Goal: Information Seeking & Learning: Check status

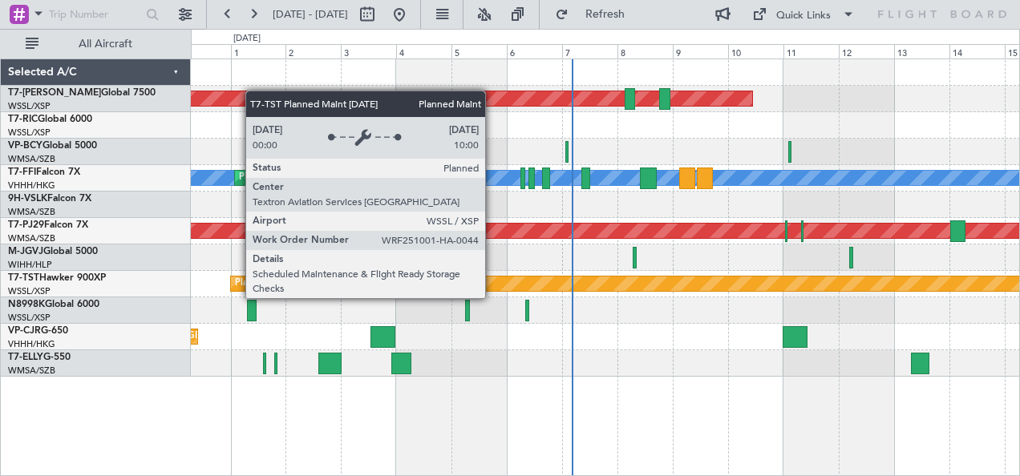
click at [493, 283] on div "Planned Maint [GEOGRAPHIC_DATA] (Seletar)" at bounding box center [684, 284] width 907 height 14
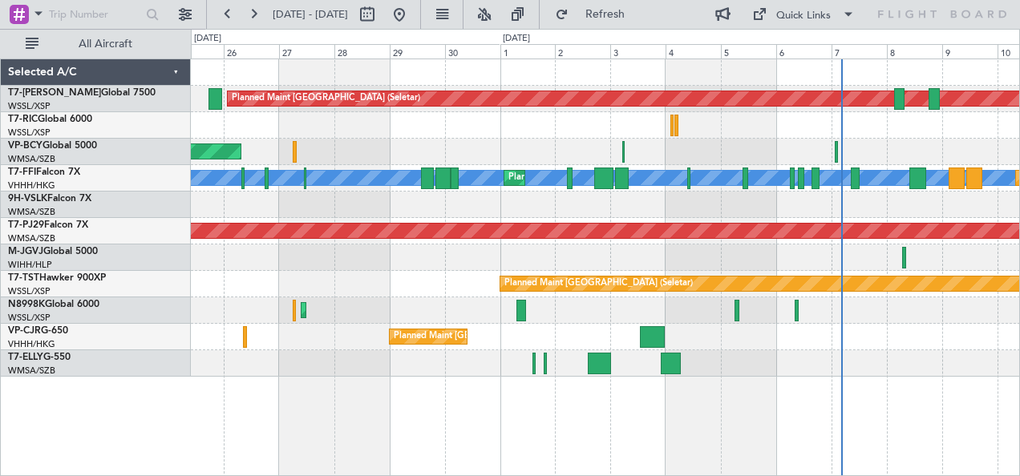
click at [756, 402] on div "Planned Maint [GEOGRAPHIC_DATA] (Seletar) Unplanned Maint [GEOGRAPHIC_DATA] (Su…" at bounding box center [606, 268] width 830 height 419
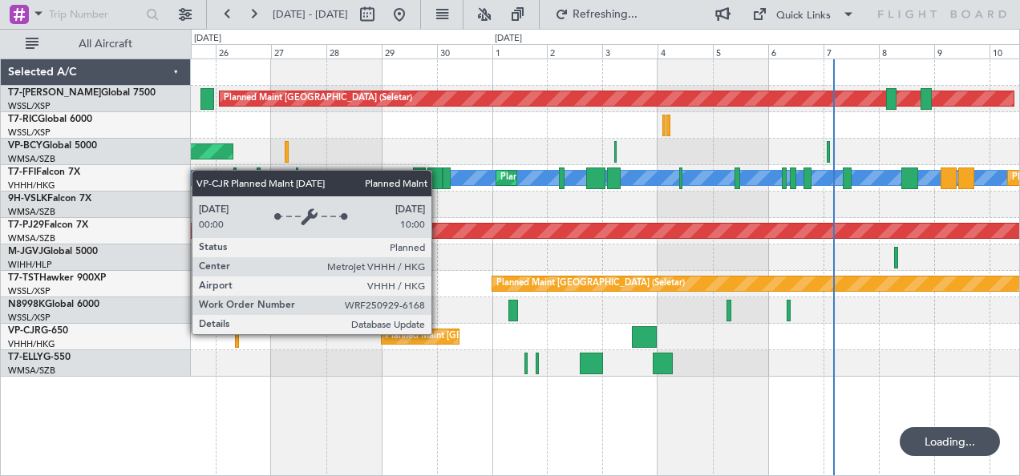
click at [438, 334] on div "Planned Maint [GEOGRAPHIC_DATA] ([GEOGRAPHIC_DATA] Intl)" at bounding box center [520, 337] width 268 height 24
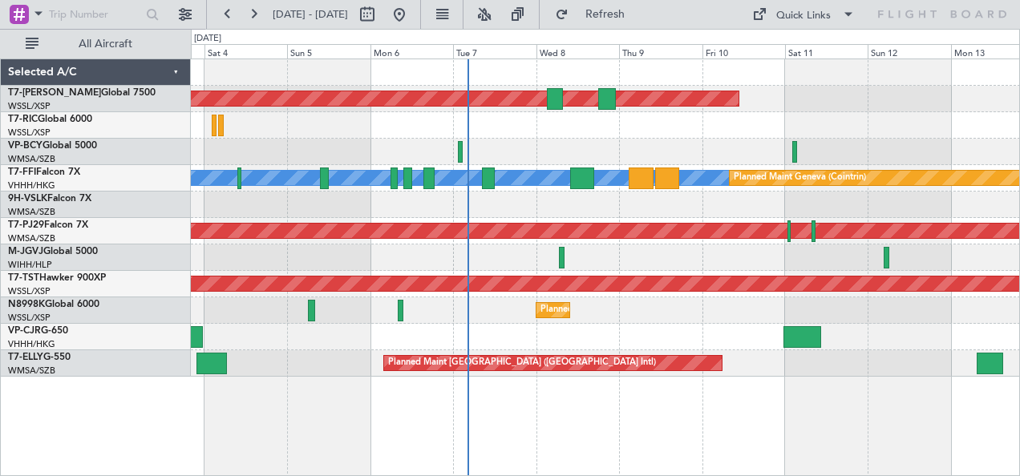
click at [284, 375] on div "Planned Maint [GEOGRAPHIC_DATA] (Seletar) [PERSON_NAME] [PERSON_NAME] Planned M…" at bounding box center [606, 268] width 830 height 419
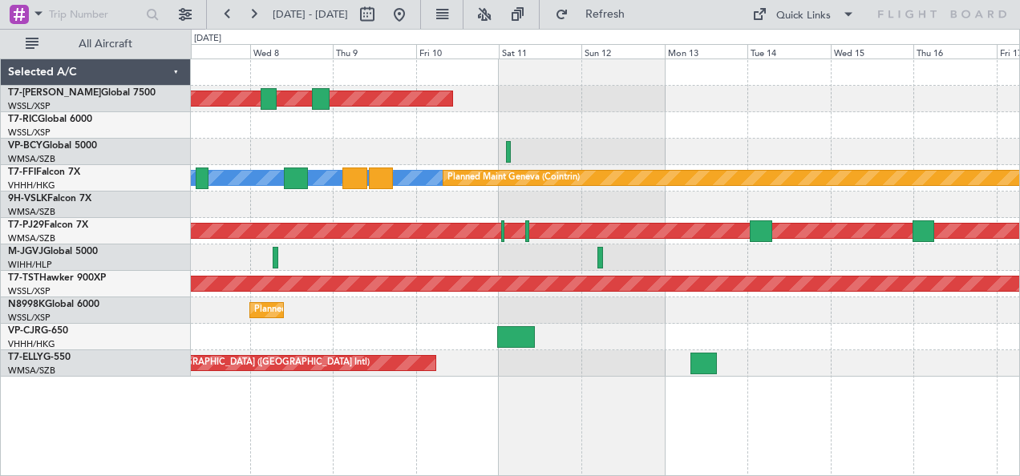
click at [622, 379] on div "Planned Maint [GEOGRAPHIC_DATA] (Seletar) [PERSON_NAME] [PERSON_NAME] Planned M…" at bounding box center [606, 268] width 830 height 419
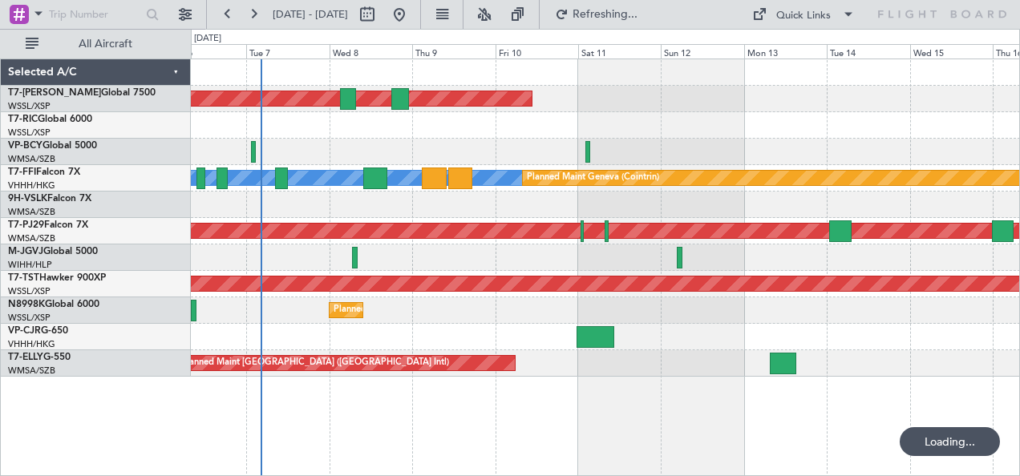
click at [547, 390] on div "Planned Maint [GEOGRAPHIC_DATA] (Seletar) [PERSON_NAME] [PERSON_NAME] Planned M…" at bounding box center [606, 268] width 830 height 419
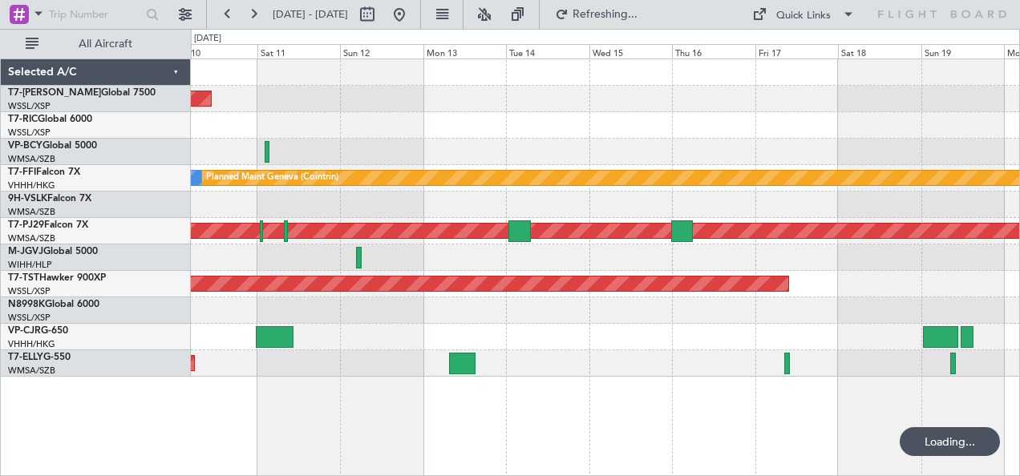
click at [325, 366] on div "Planned Maint [GEOGRAPHIC_DATA] (Seletar) [PERSON_NAME] [PERSON_NAME] Planned M…" at bounding box center [606, 268] width 830 height 419
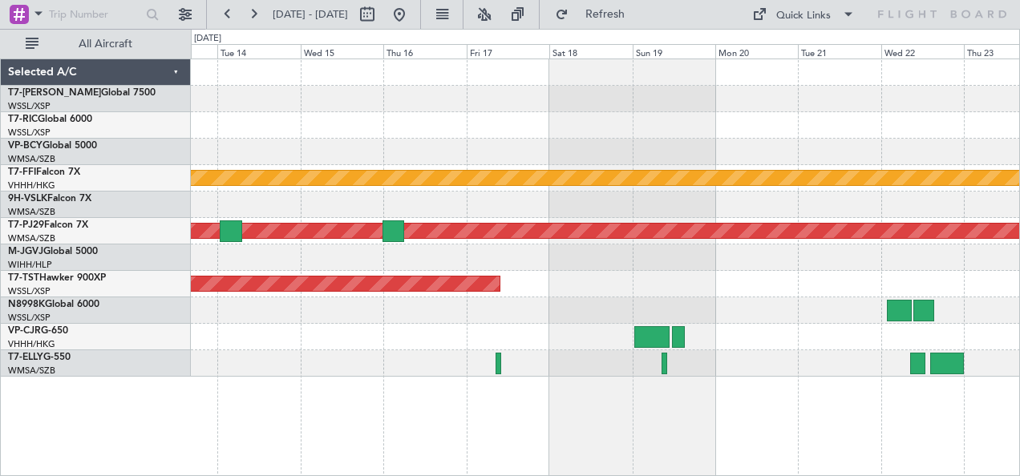
click at [572, 406] on div "[PERSON_NAME] [PERSON_NAME] Planned Maint Geneva ([GEOGRAPHIC_DATA]) Planned Ma…" at bounding box center [606, 268] width 830 height 419
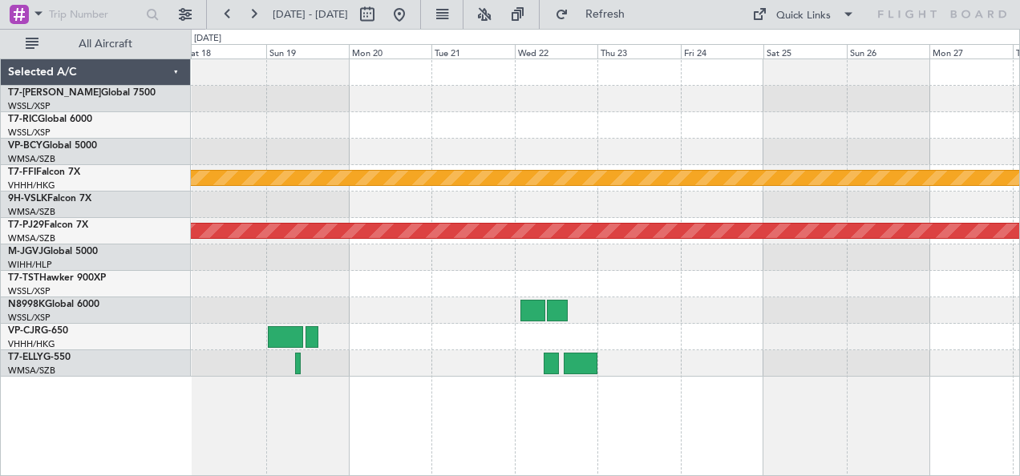
click at [397, 339] on div "MEL MEL Planned Maint Geneva (Cointrin) Planned Maint Kuala Lumpur (Sultan Abdu…" at bounding box center [606, 268] width 830 height 419
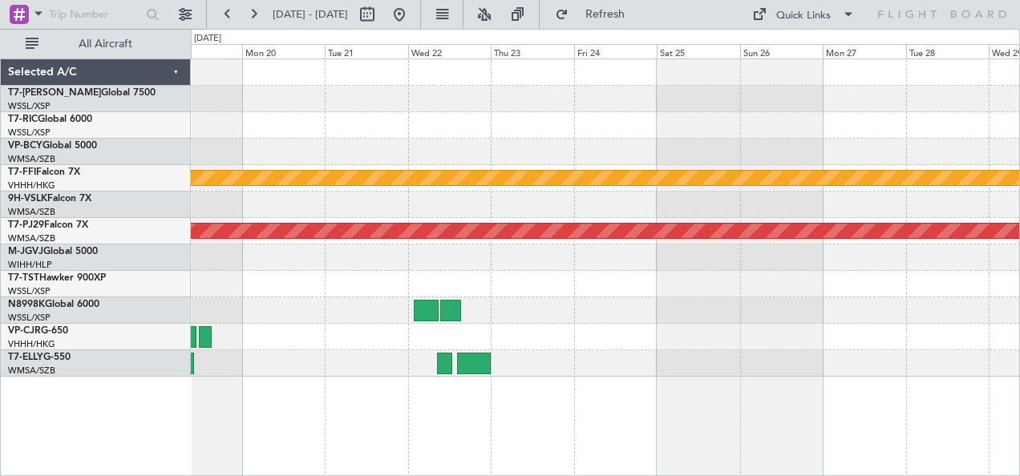
click at [550, 356] on div "MEL MEL Planned Maint Geneva (Cointrin) Planned Maint Kuala Lumpur (Sultan Abdu…" at bounding box center [606, 268] width 830 height 419
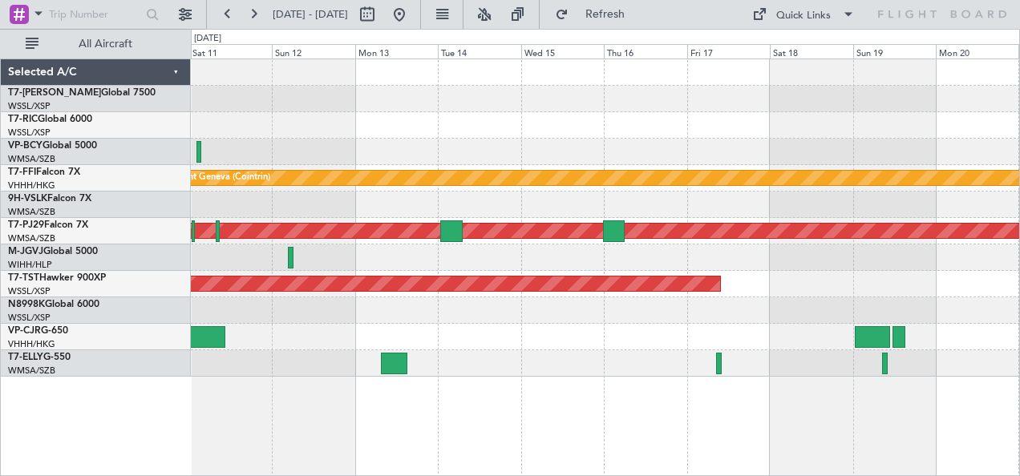
click at [476, 417] on div "Planned Maint Singapore (Seletar) MEL MEL Planned Maint Geneva (Cointrin) Plann…" at bounding box center [606, 268] width 830 height 419
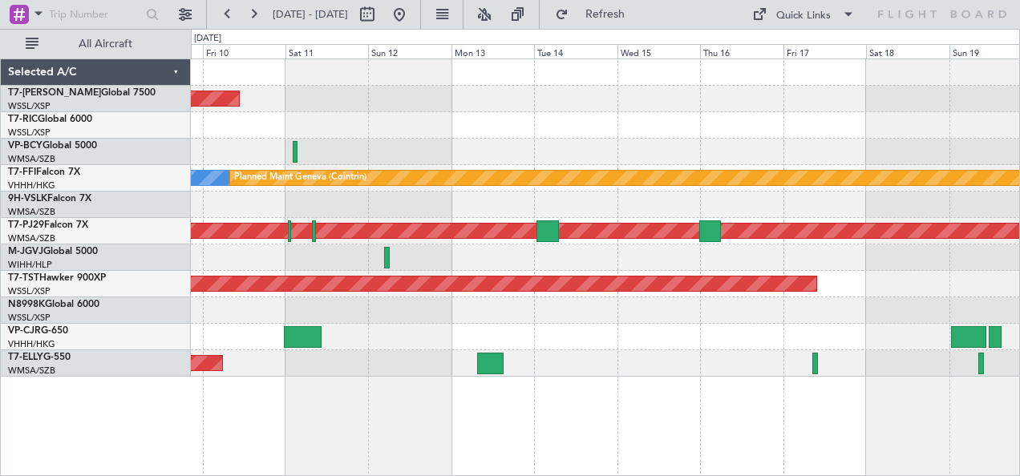
click at [395, 426] on div "Planned Maint Singapore (Seletar) MEL MEL Planned Maint Geneva (Cointrin) Plann…" at bounding box center [606, 268] width 830 height 419
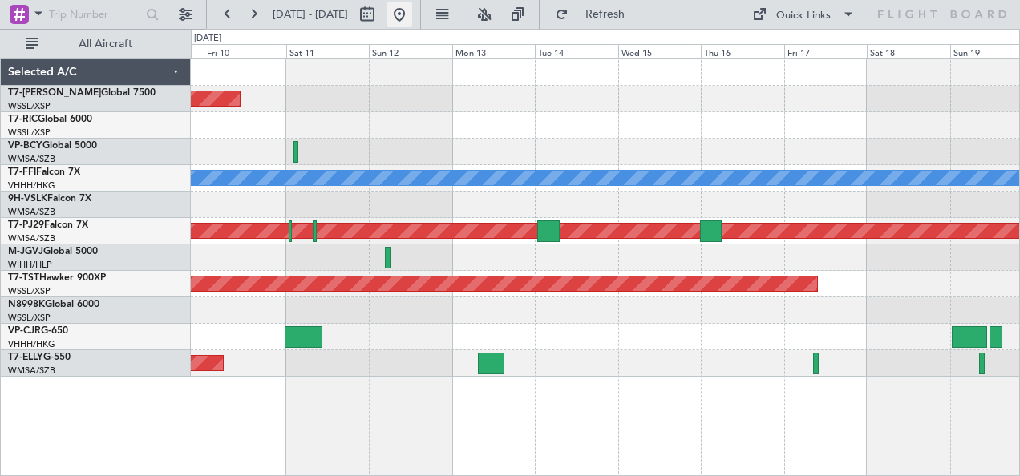
click at [412, 13] on button at bounding box center [400, 15] width 26 height 26
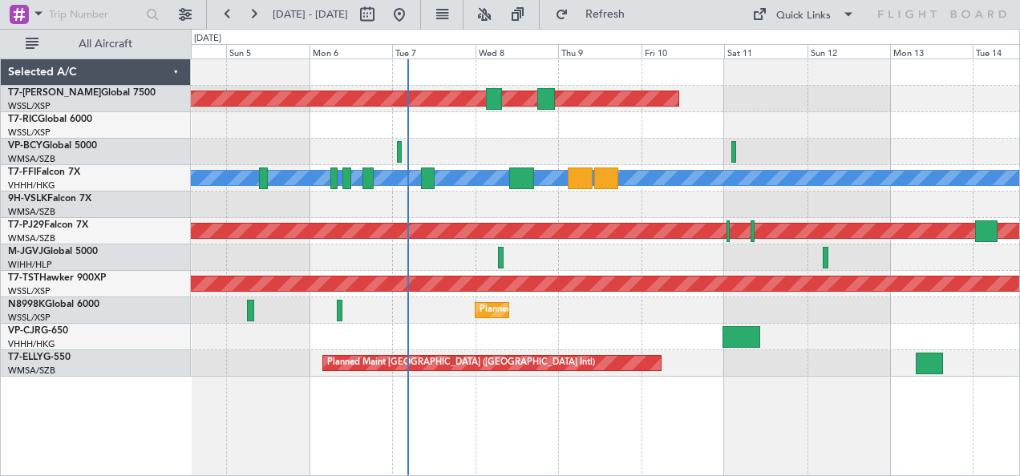
click at [513, 342] on div "Planned Maint [GEOGRAPHIC_DATA] ([GEOGRAPHIC_DATA] Intl)" at bounding box center [605, 337] width 829 height 26
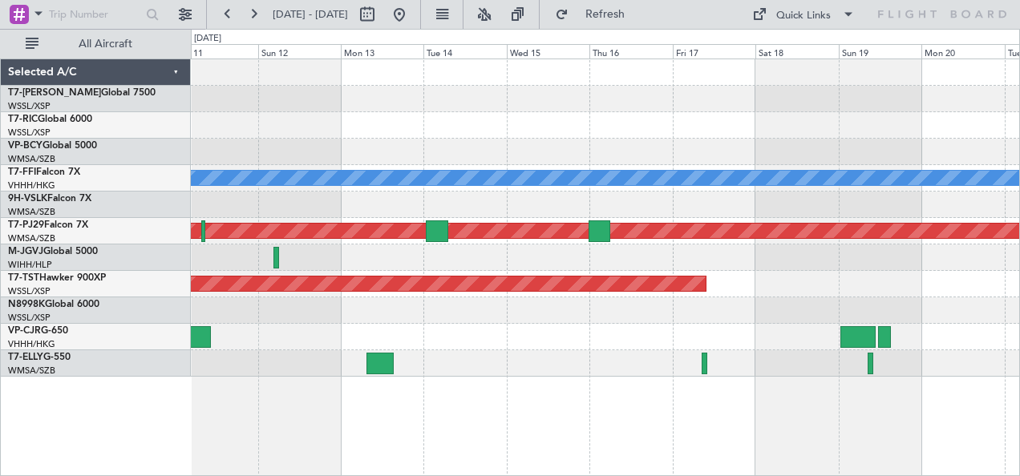
click at [403, 331] on div "Planned Maint Singapore (Seletar) Planned Maint Geneva (Cointrin) MEL MEL Plann…" at bounding box center [605, 218] width 829 height 318
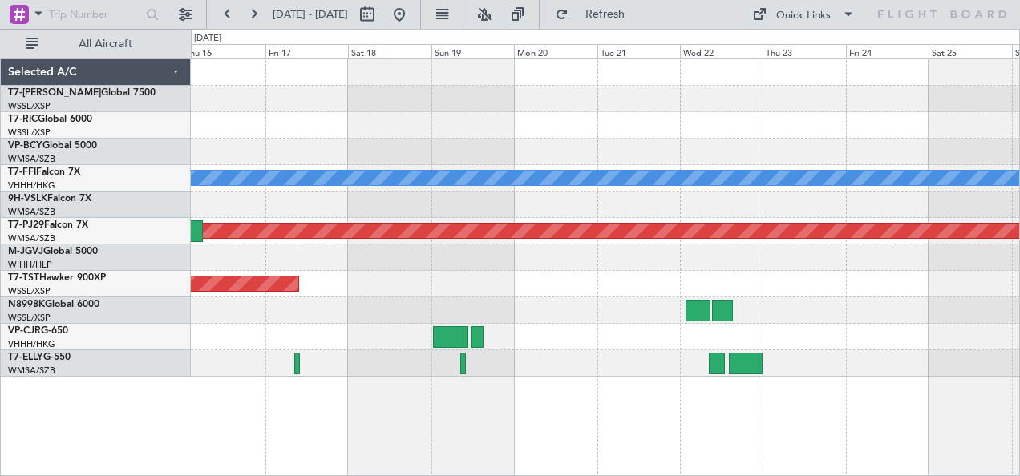
click at [379, 303] on div "Planned Maint Geneva (Cointrin) MEL MEL Planned Maint Kuala Lumpur (Sultan Abdu…" at bounding box center [606, 268] width 830 height 419
